Goal: Transaction & Acquisition: Subscribe to service/newsletter

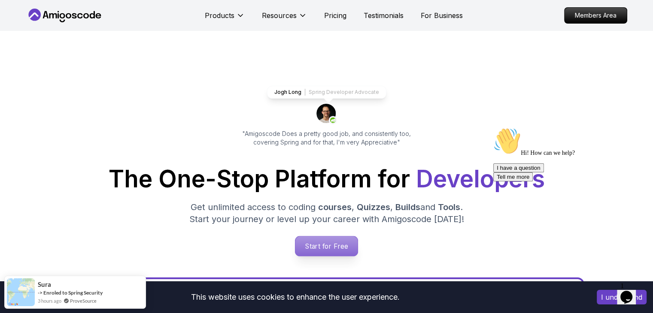
click at [340, 243] on p "Start for Free" at bounding box center [326, 247] width 62 height 20
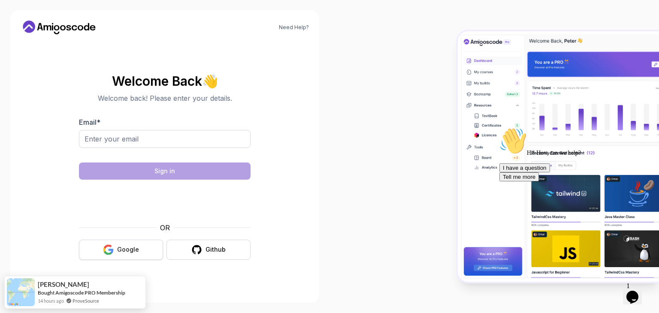
click at [138, 251] on button "Google" at bounding box center [121, 250] width 84 height 20
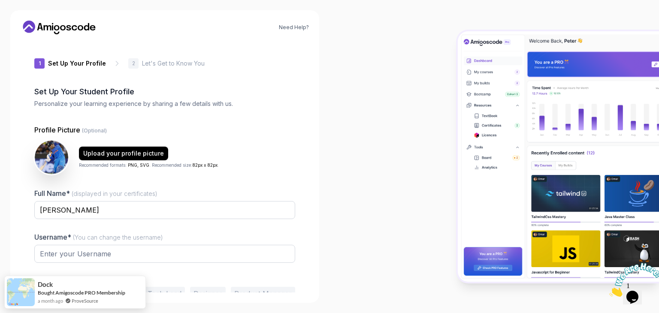
type input "wildbobcatf21fe"
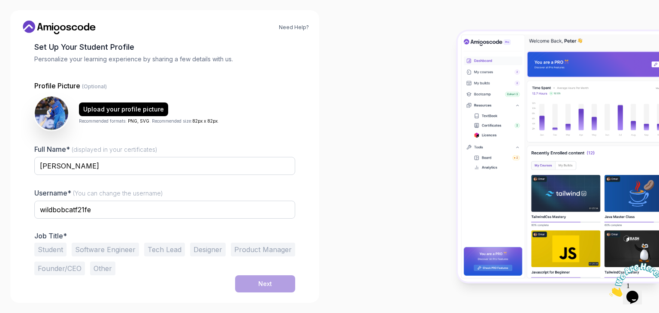
click at [102, 249] on button "Software Engineer" at bounding box center [105, 250] width 67 height 14
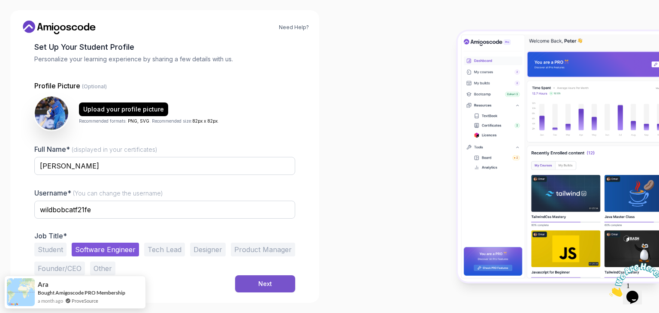
click at [259, 283] on div "Next" at bounding box center [265, 284] width 14 height 9
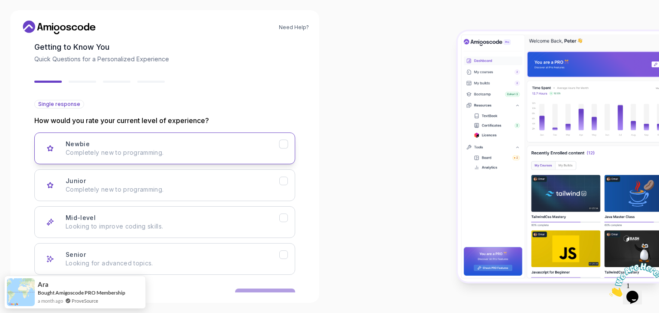
click at [239, 153] on p "Completely new to programming." at bounding box center [173, 153] width 214 height 9
click at [285, 146] on icon "Newbie" at bounding box center [284, 144] width 8 height 8
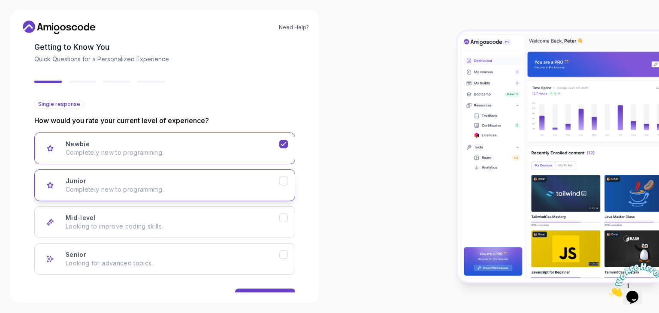
click at [284, 177] on div "Junior" at bounding box center [284, 181] width 9 height 9
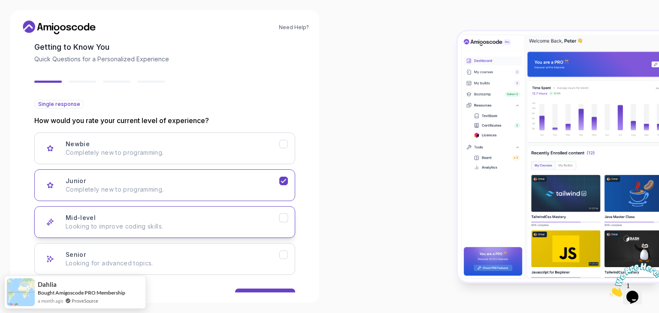
click at [281, 219] on icon "Mid-level" at bounding box center [284, 218] width 8 height 8
click at [267, 289] on button "Next" at bounding box center [265, 297] width 60 height 17
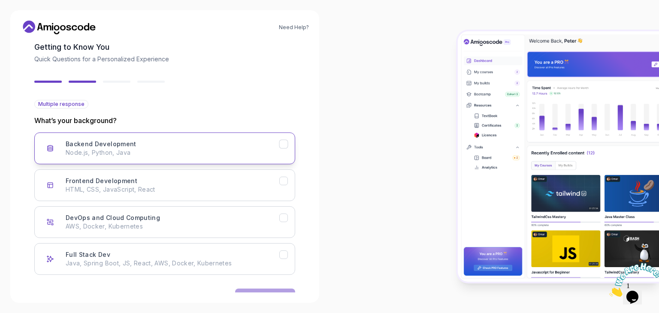
click at [287, 145] on icon "Backend Development" at bounding box center [284, 144] width 8 height 8
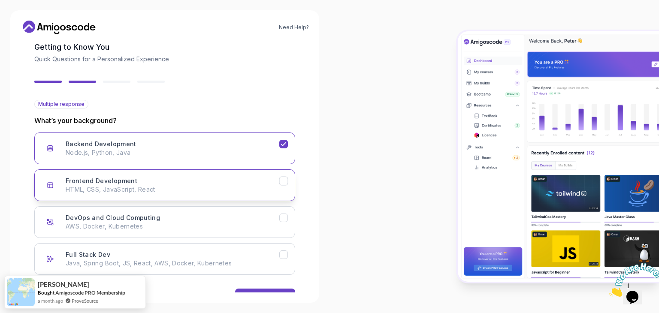
click at [285, 179] on icon "Frontend Development" at bounding box center [284, 181] width 8 height 8
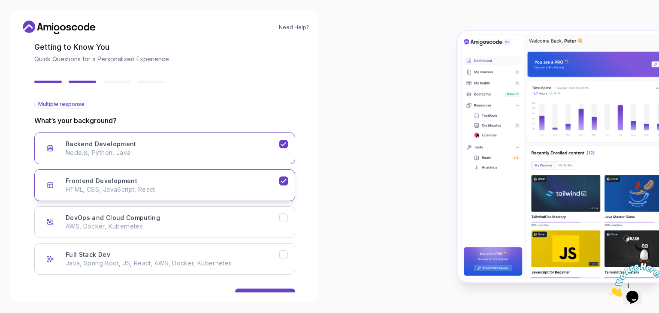
click at [285, 179] on icon "Frontend Development" at bounding box center [284, 181] width 8 height 8
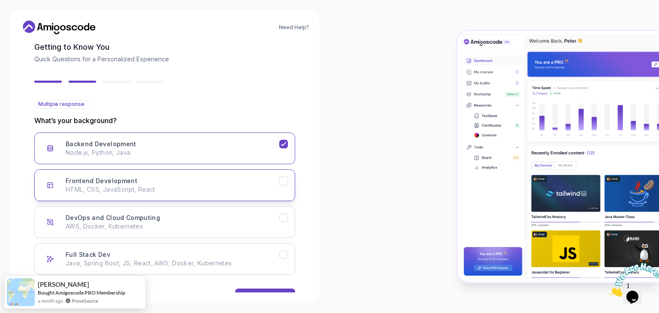
click at [289, 182] on button "Frontend Development HTML, CSS, JavaScript, React" at bounding box center [164, 186] width 261 height 32
click at [269, 290] on button "Next" at bounding box center [265, 297] width 60 height 17
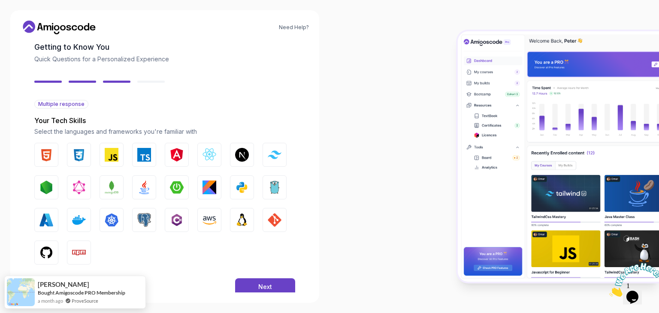
scroll to position [61, 0]
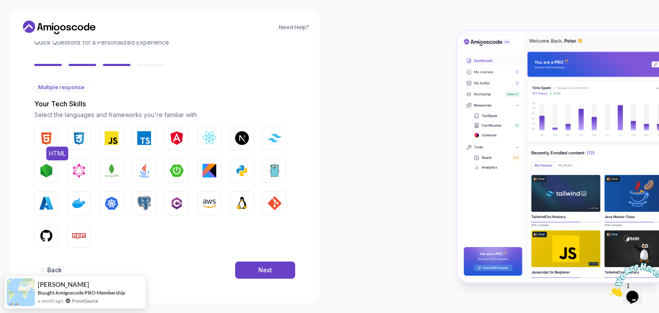
click at [41, 143] on img "button" at bounding box center [46, 138] width 14 height 14
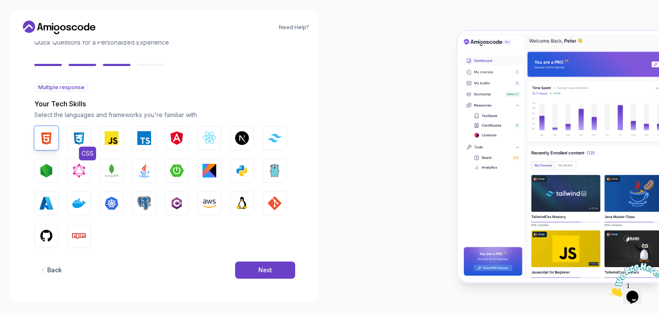
click at [84, 138] on img "button" at bounding box center [79, 138] width 14 height 14
click at [112, 137] on img "button" at bounding box center [112, 138] width 14 height 14
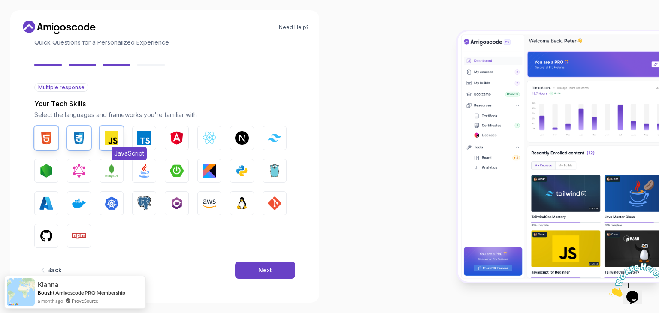
click at [112, 137] on img "button" at bounding box center [112, 138] width 14 height 14
click at [149, 139] on img "button" at bounding box center [144, 138] width 14 height 14
click at [182, 139] on img "button" at bounding box center [177, 138] width 14 height 14
click at [145, 176] on img "button" at bounding box center [144, 171] width 14 height 14
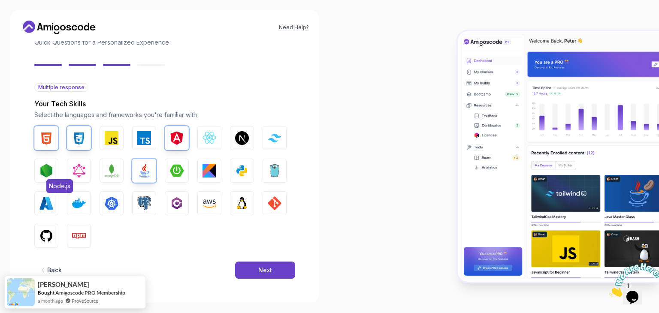
click at [52, 170] on img "button" at bounding box center [46, 171] width 14 height 14
click at [275, 274] on button "Next" at bounding box center [265, 270] width 60 height 17
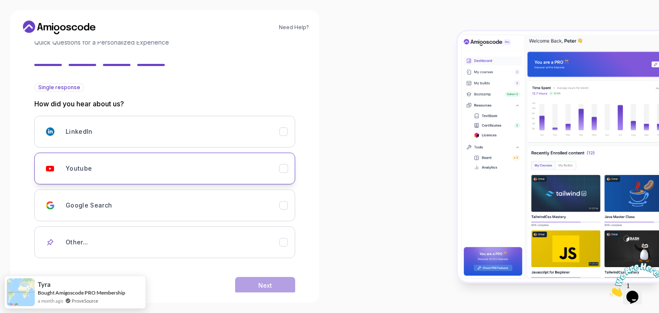
click at [151, 162] on div "Youtube" at bounding box center [173, 168] width 214 height 17
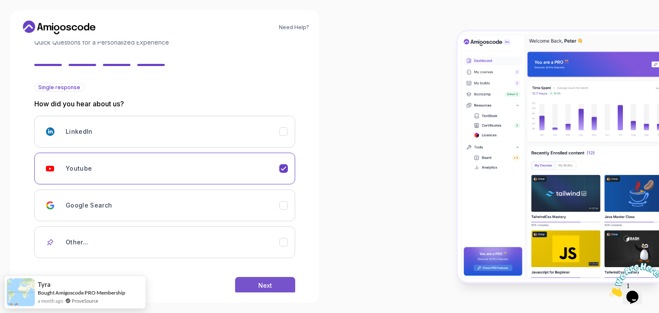
click at [246, 286] on button "Next" at bounding box center [265, 285] width 60 height 17
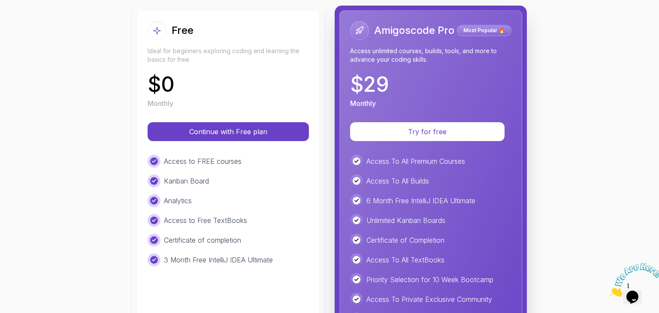
scroll to position [100, 0]
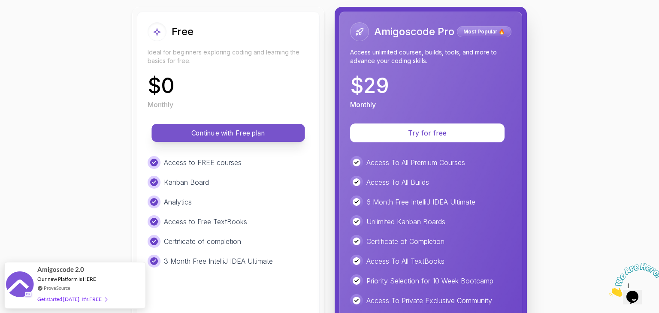
click at [207, 135] on p "Continue with Free plan" at bounding box center [228, 133] width 134 height 10
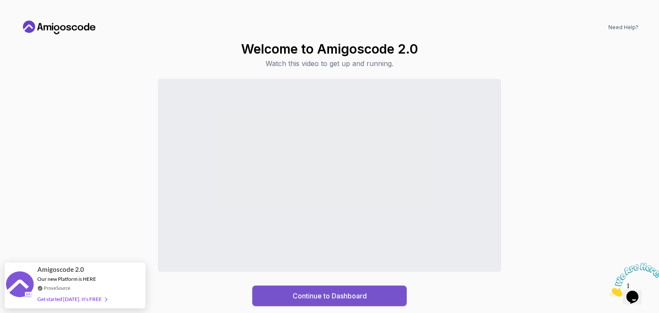
click at [327, 295] on div "Continue to Dashboard" at bounding box center [330, 296] width 74 height 10
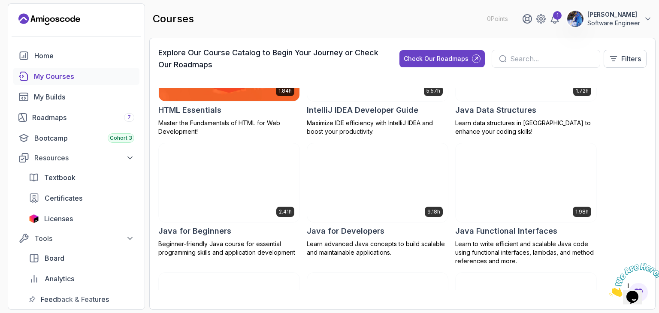
scroll to position [592, 0]
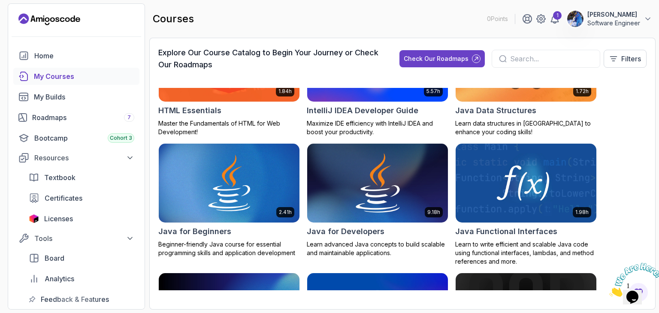
click at [354, 183] on img at bounding box center [378, 183] width 148 height 83
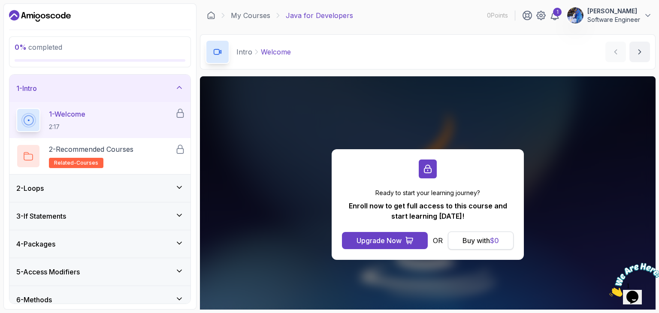
click at [476, 242] on div "Buy with $ 0" at bounding box center [481, 241] width 36 height 10
click at [383, 241] on div "Upgrade Now" at bounding box center [379, 241] width 45 height 10
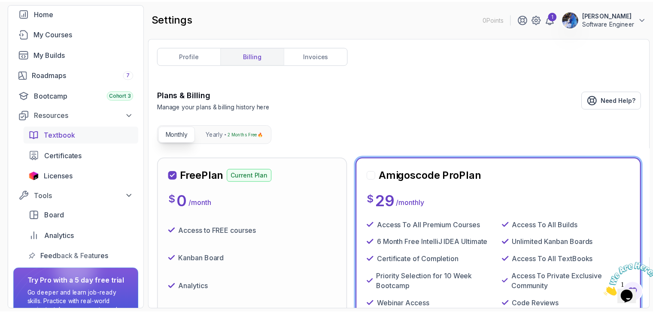
scroll to position [43, 0]
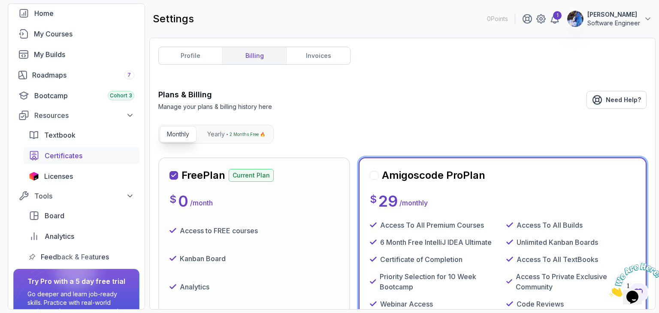
click at [70, 160] on span "Certificates" at bounding box center [64, 156] width 38 height 10
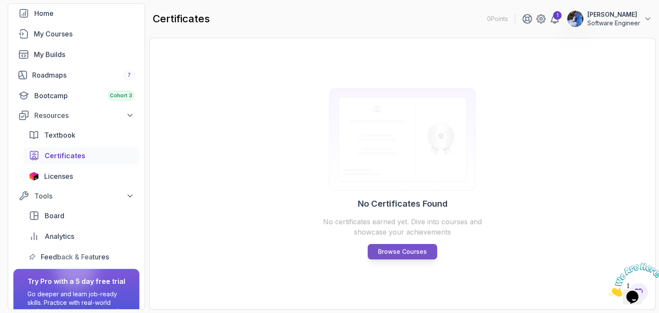
click at [405, 251] on p "Browse Courses" at bounding box center [402, 252] width 49 height 9
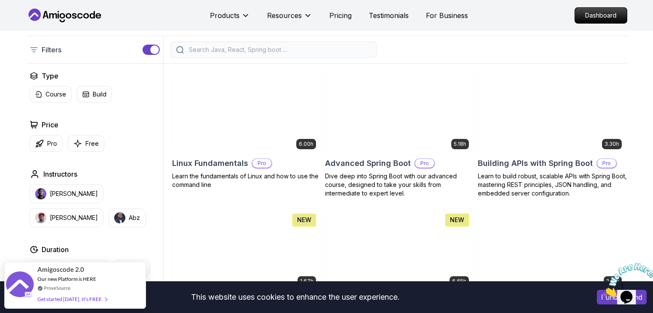
scroll to position [199, 0]
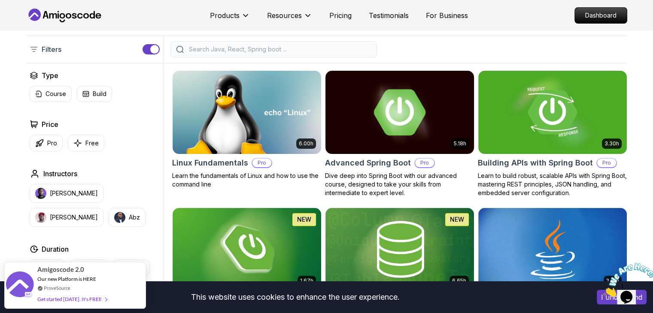
click at [392, 137] on img at bounding box center [400, 112] width 156 height 87
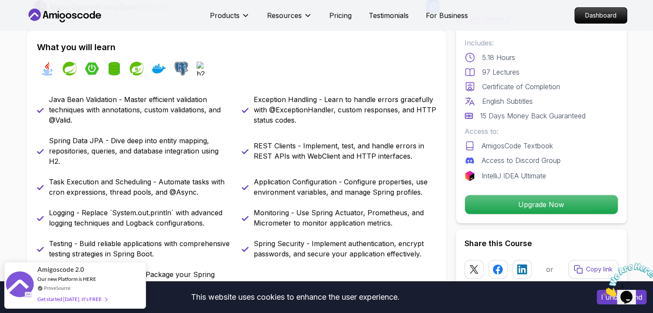
scroll to position [343, 0]
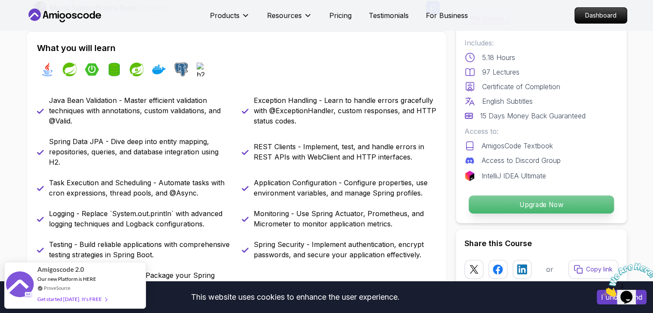
click at [529, 210] on p "Upgrade Now" at bounding box center [540, 205] width 145 height 18
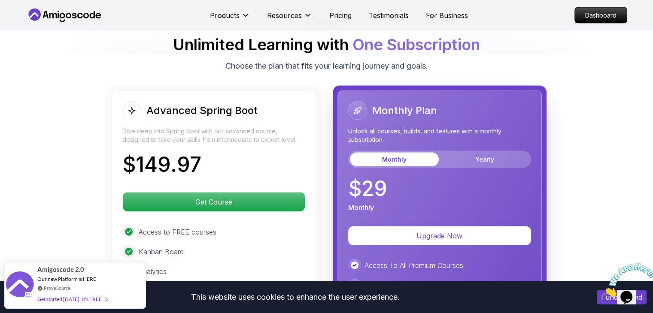
scroll to position [1873, 0]
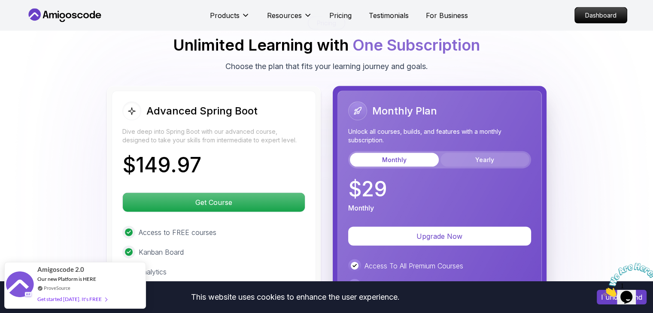
click at [482, 153] on button "Yearly" at bounding box center [485, 160] width 89 height 14
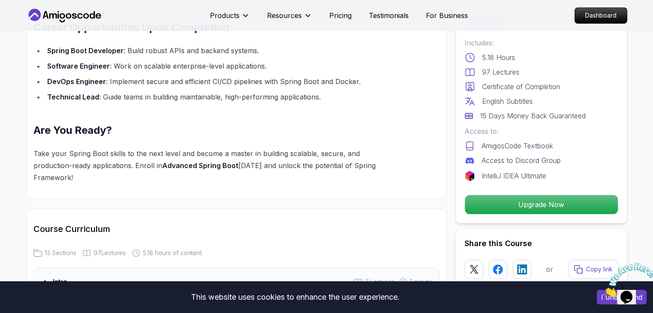
scroll to position [914, 0]
